Goal: Find specific page/section

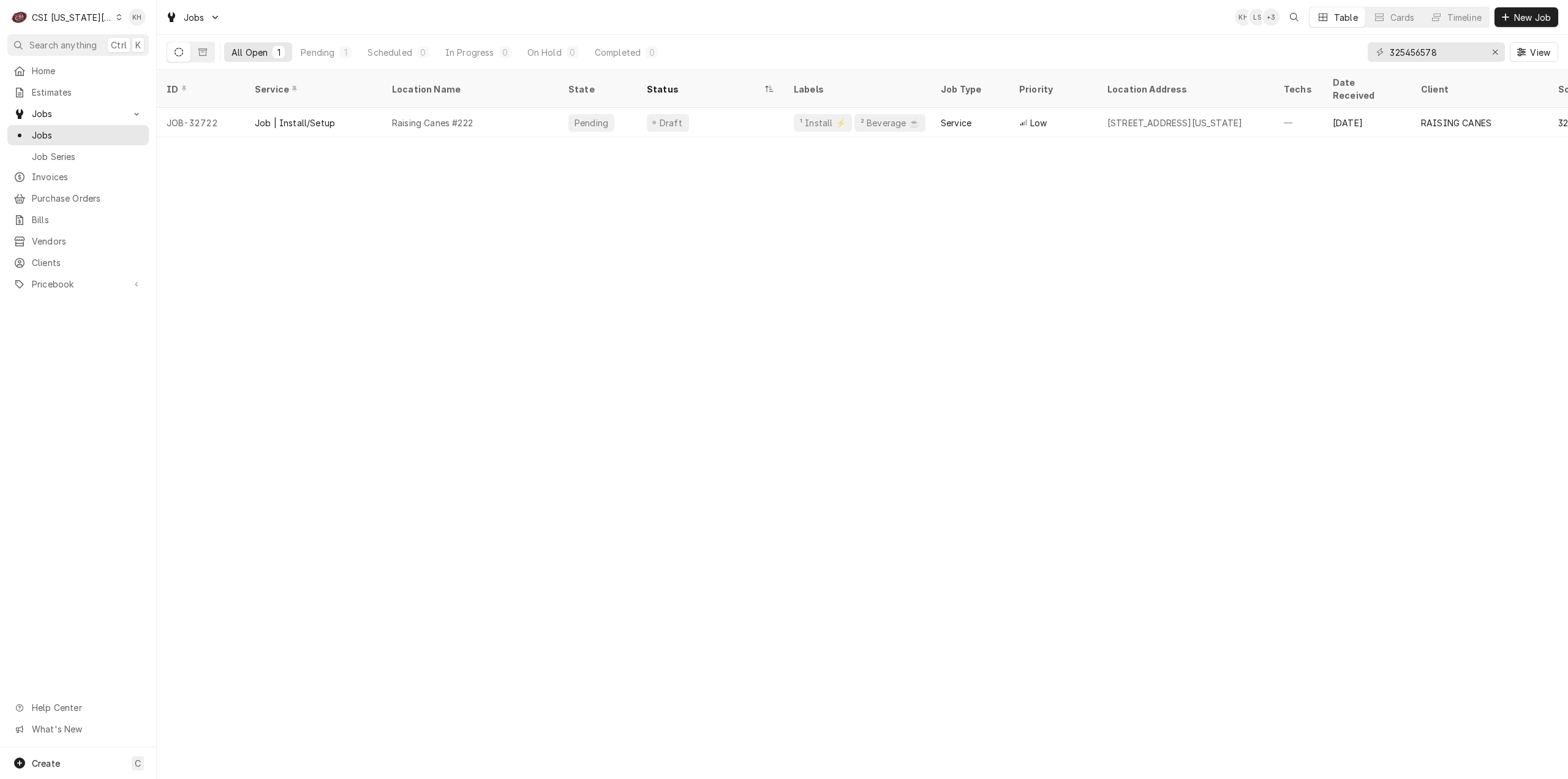
click at [69, 17] on div "CSI Kansas City" at bounding box center [72, 17] width 81 height 13
click at [151, 63] on div "CSI St. [PERSON_NAME]" at bounding box center [210, 67] width 179 height 13
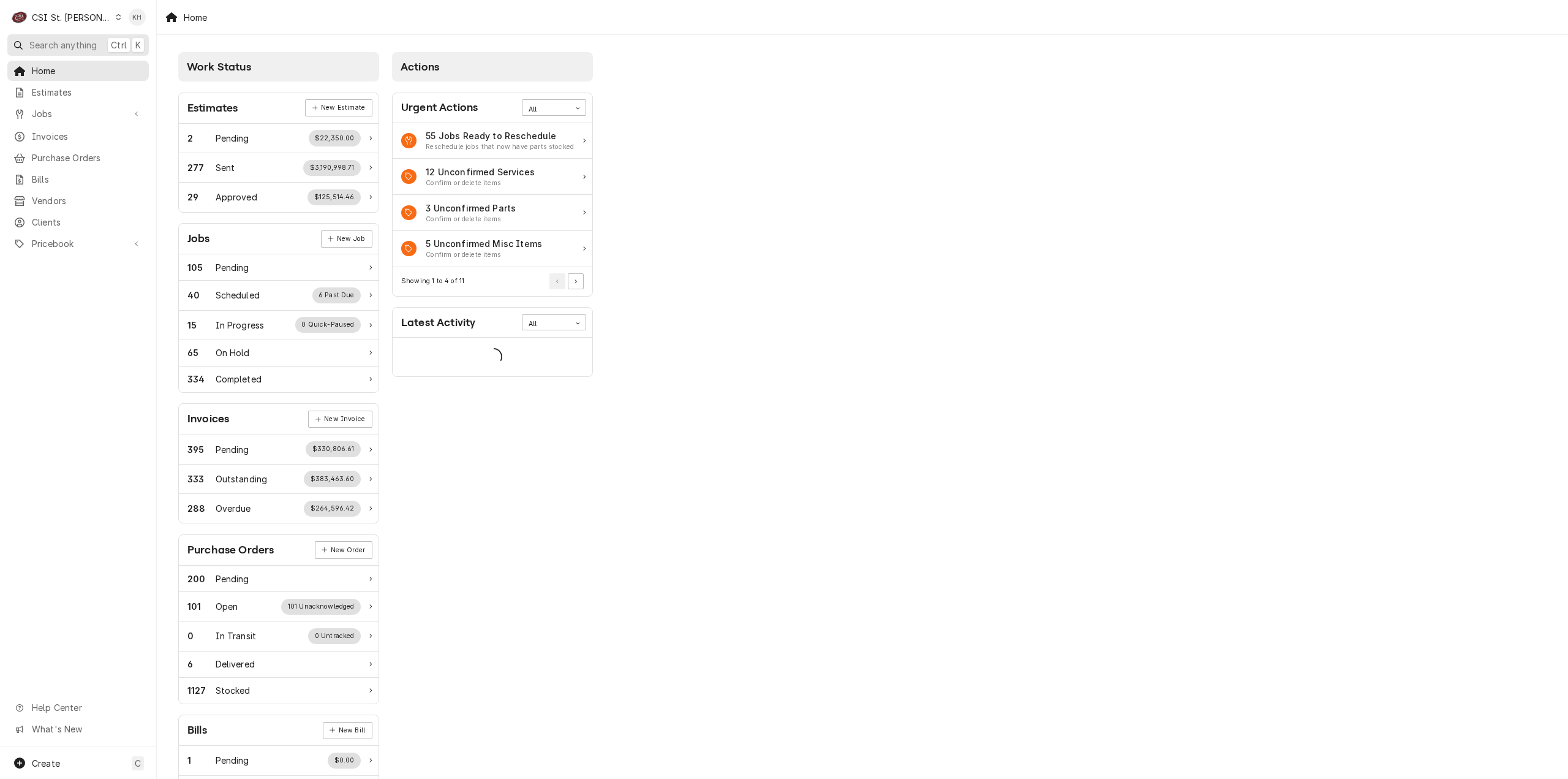
click at [73, 43] on span "Search anything" at bounding box center [63, 45] width 68 height 13
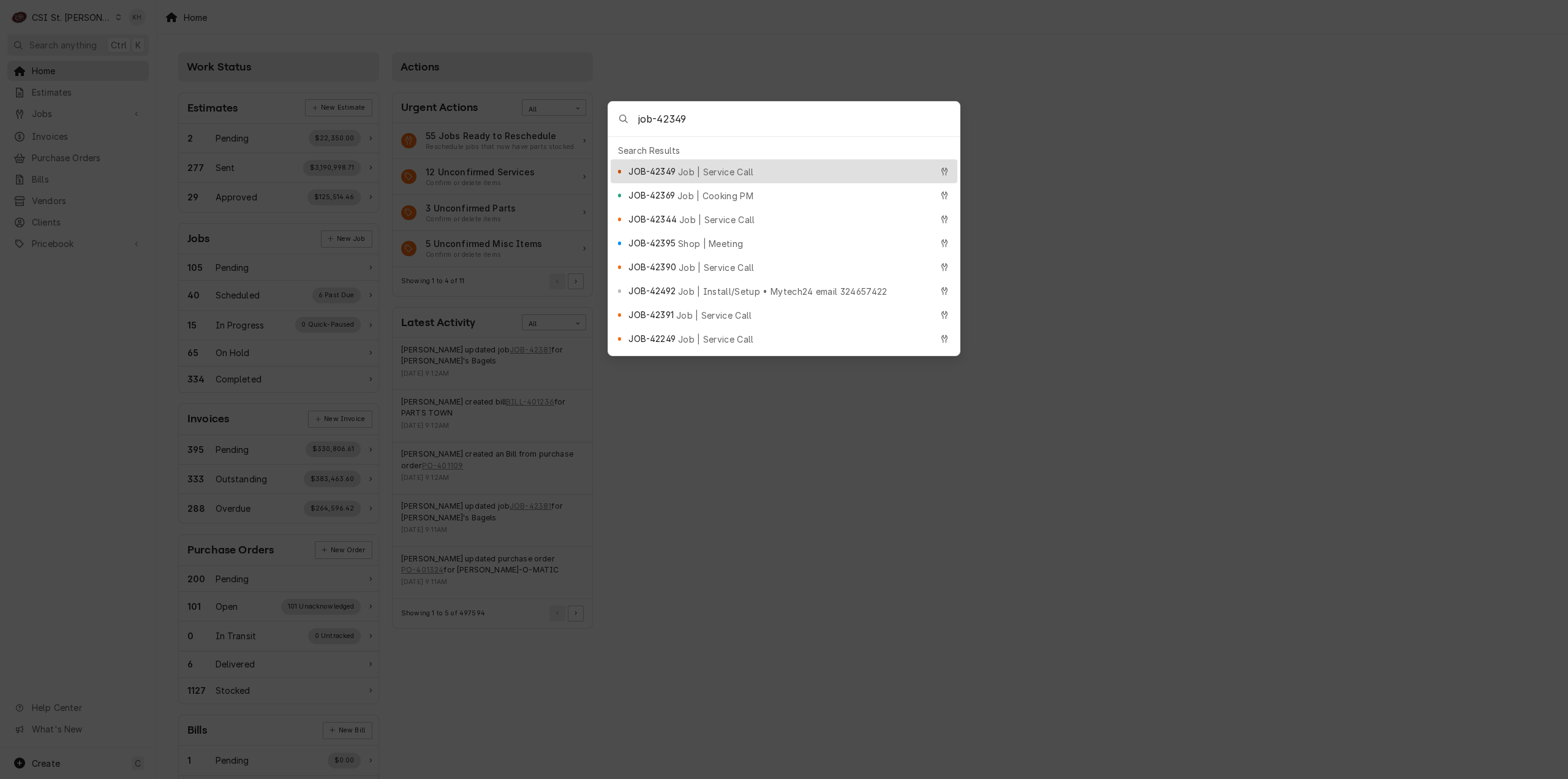
type input "job-42349"
click at [705, 169] on span "Job | Service Call" at bounding box center [716, 171] width 76 height 13
